Goal: Use online tool/utility: Utilize a website feature to perform a specific function

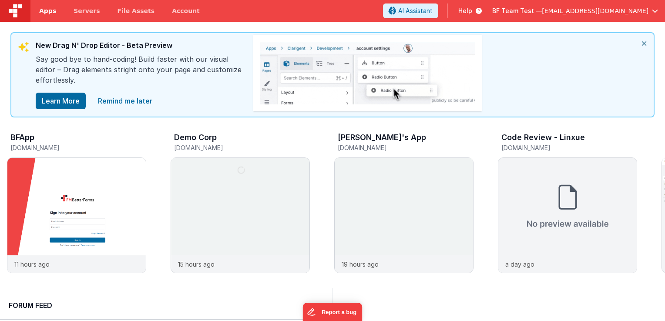
click at [47, 17] on link "Apps" at bounding box center [47, 11] width 34 height 22
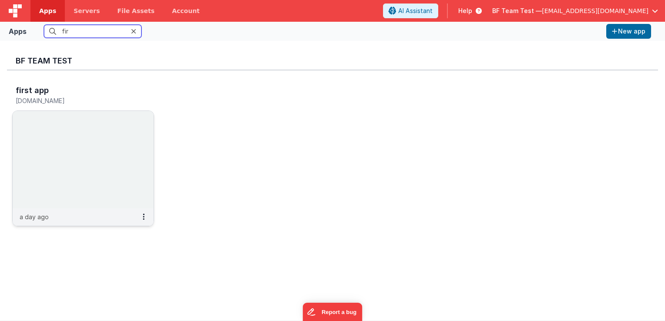
type input "fir"
click at [123, 163] on img at bounding box center [83, 159] width 141 height 97
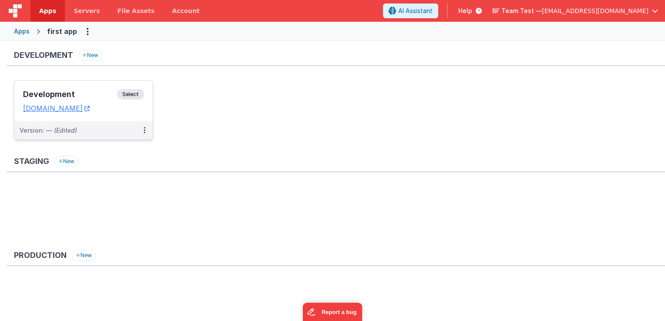
click at [143, 91] on span "Select" at bounding box center [130, 94] width 27 height 10
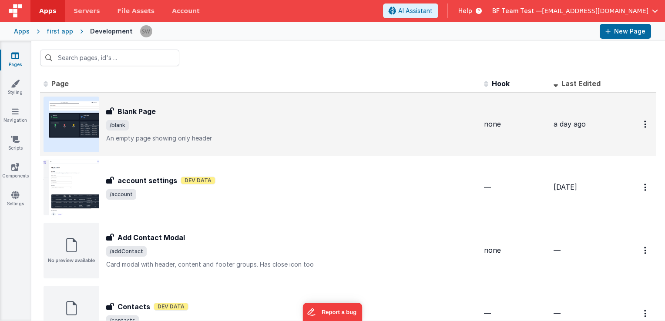
click at [281, 125] on span "/blank" at bounding box center [291, 125] width 371 height 10
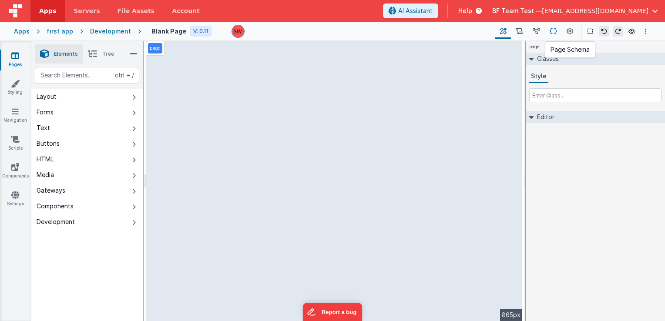
click at [554, 33] on icon at bounding box center [552, 31] width 7 height 9
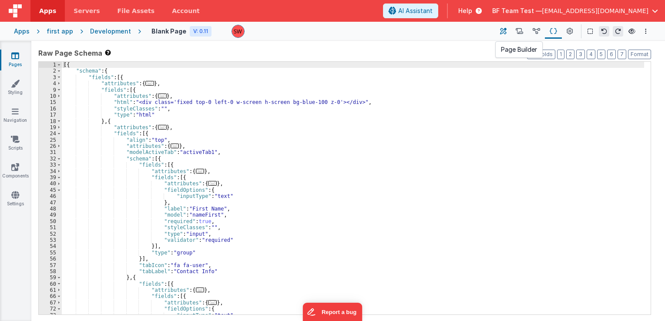
click at [503, 31] on icon at bounding box center [503, 31] width 7 height 9
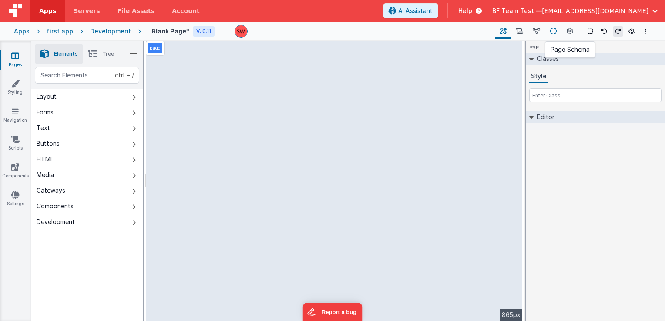
click at [557, 33] on button at bounding box center [552, 31] width 17 height 15
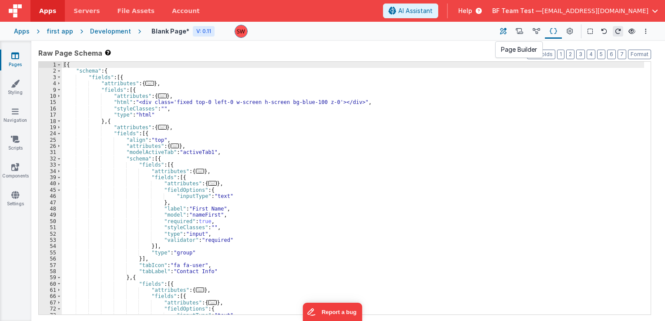
click at [500, 30] on icon at bounding box center [503, 31] width 7 height 9
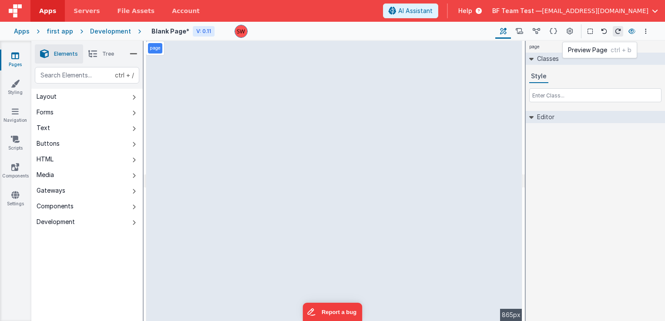
click at [626, 32] on button at bounding box center [631, 31] width 10 height 12
click at [523, 30] on icon at bounding box center [518, 31] width 7 height 9
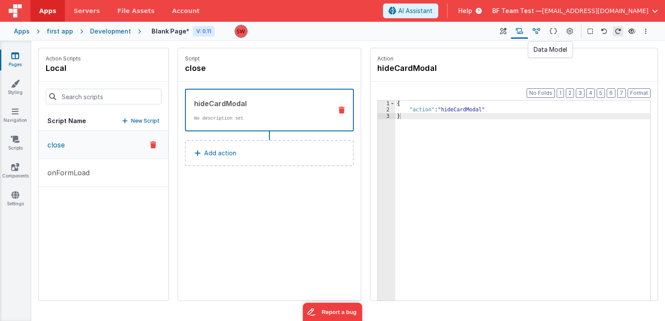
click at [534, 32] on icon at bounding box center [535, 31] width 7 height 9
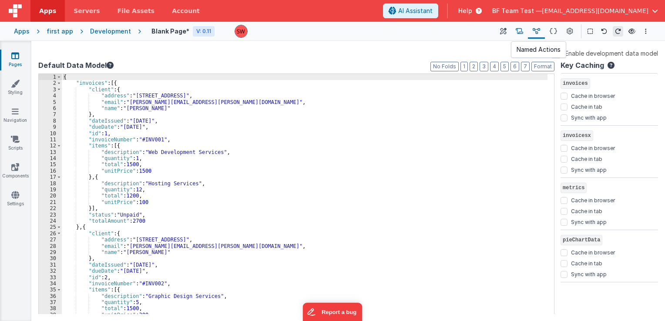
click at [515, 30] on button at bounding box center [519, 31] width 17 height 15
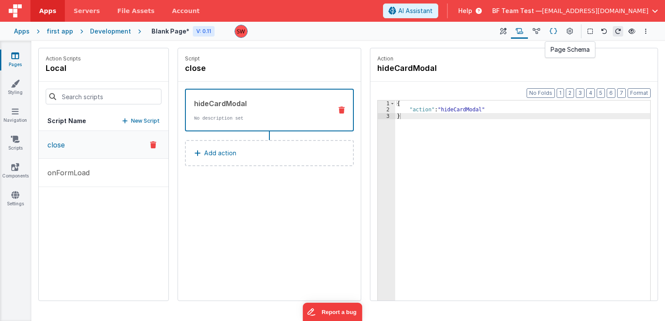
click at [561, 34] on button at bounding box center [552, 31] width 17 height 15
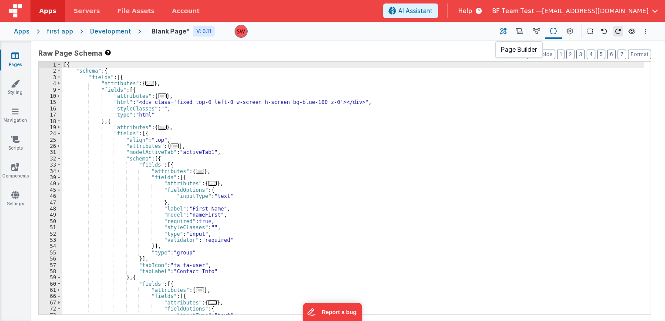
click at [500, 33] on button at bounding box center [503, 31] width 16 height 15
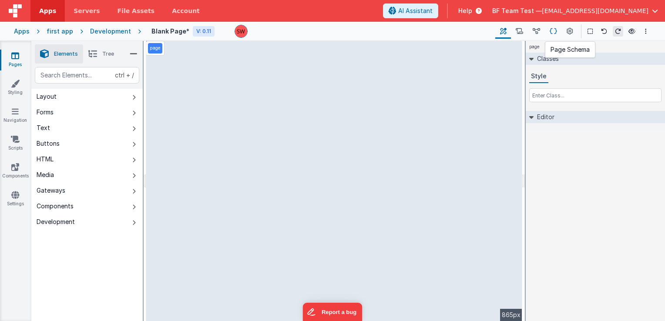
click at [552, 33] on icon at bounding box center [552, 31] width 7 height 9
